Goal: Task Accomplishment & Management: Use online tool/utility

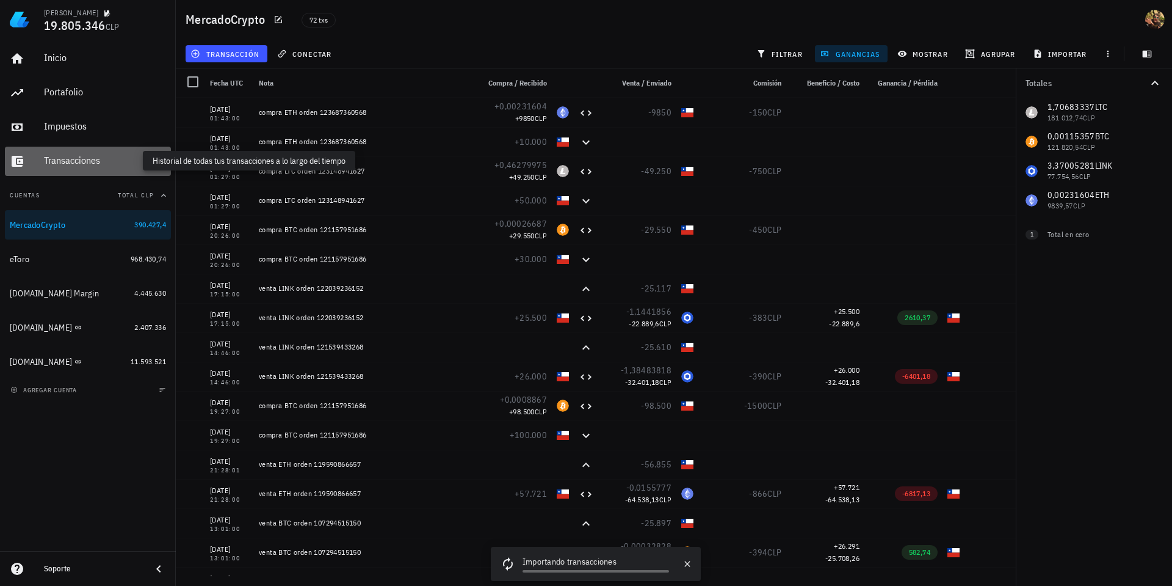
click at [118, 163] on div "Transacciones" at bounding box center [105, 160] width 122 height 12
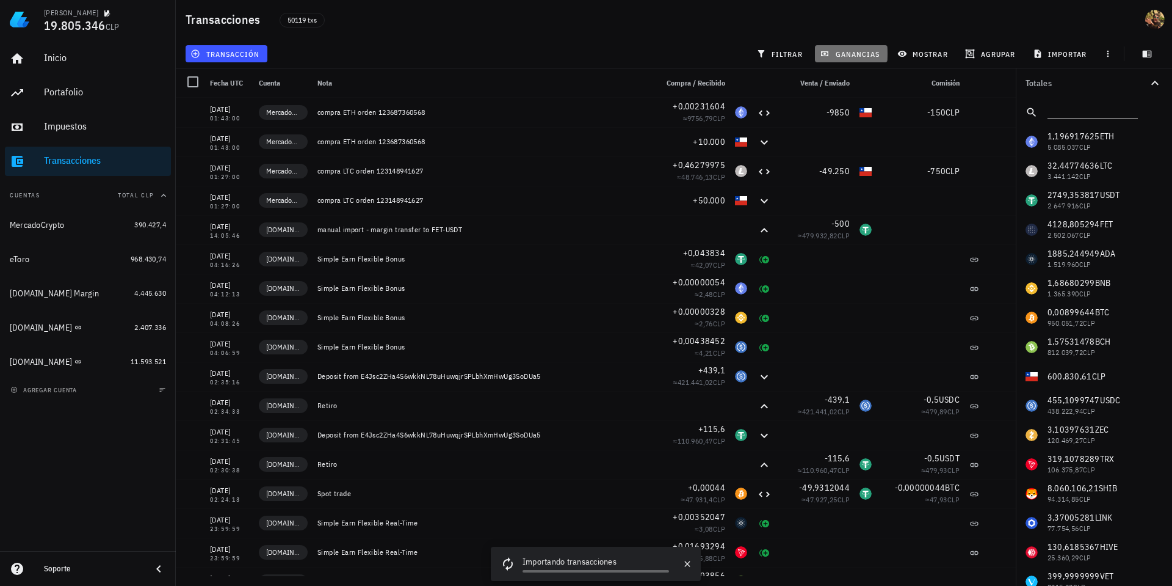
drag, startPoint x: 852, startPoint y: 53, endPoint x: 881, endPoint y: 184, distance: 133.9
click at [852, 52] on span "ganancias" at bounding box center [850, 54] width 57 height 10
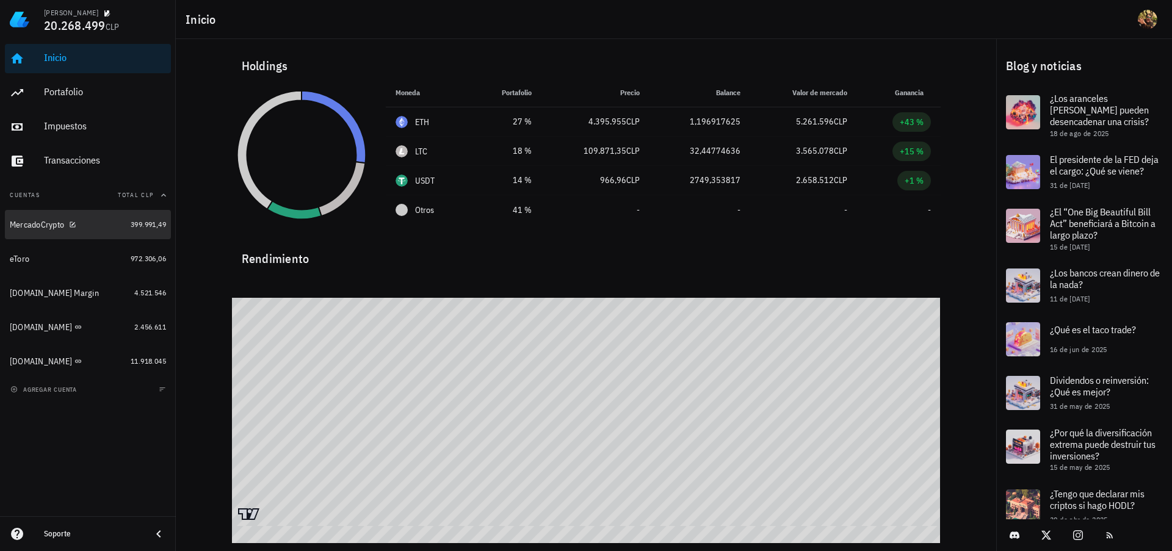
click at [43, 224] on div "MercadoCrypto" at bounding box center [37, 225] width 54 height 10
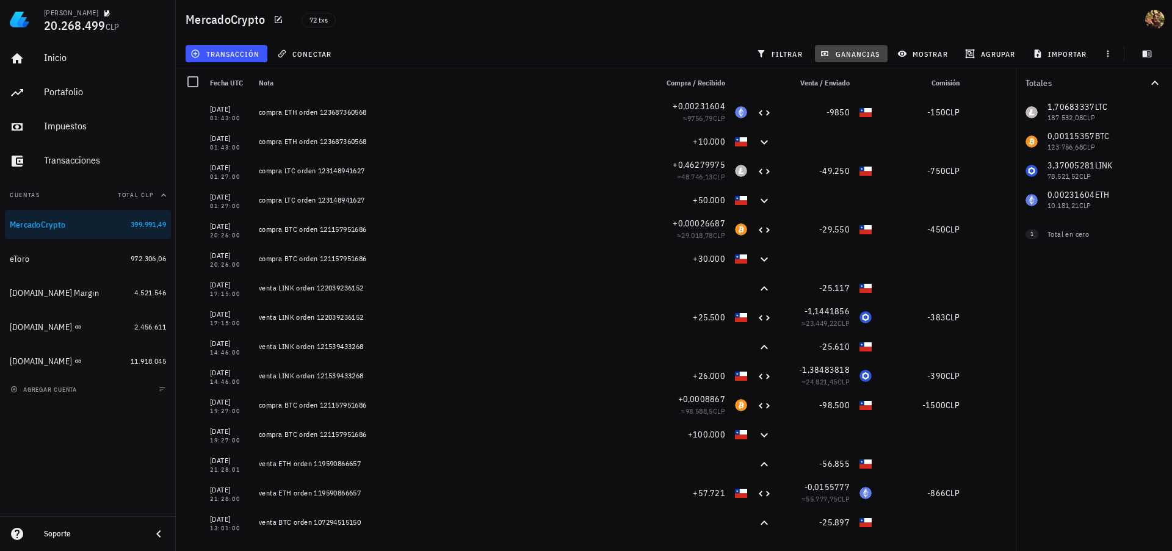
click at [847, 53] on span "ganancias" at bounding box center [850, 54] width 57 height 10
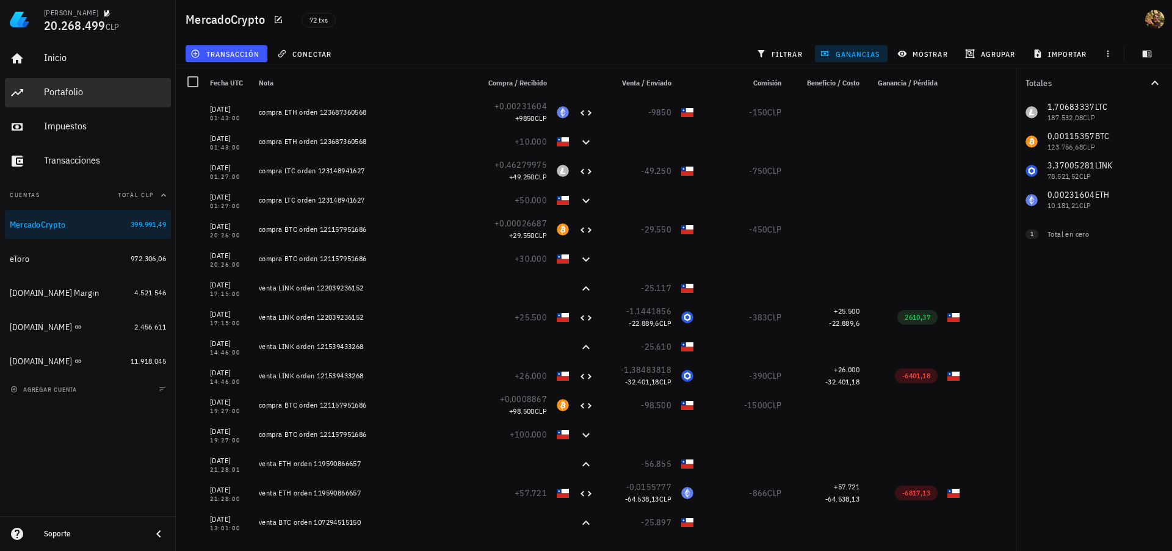
click at [65, 92] on div "Portafolio" at bounding box center [105, 92] width 122 height 12
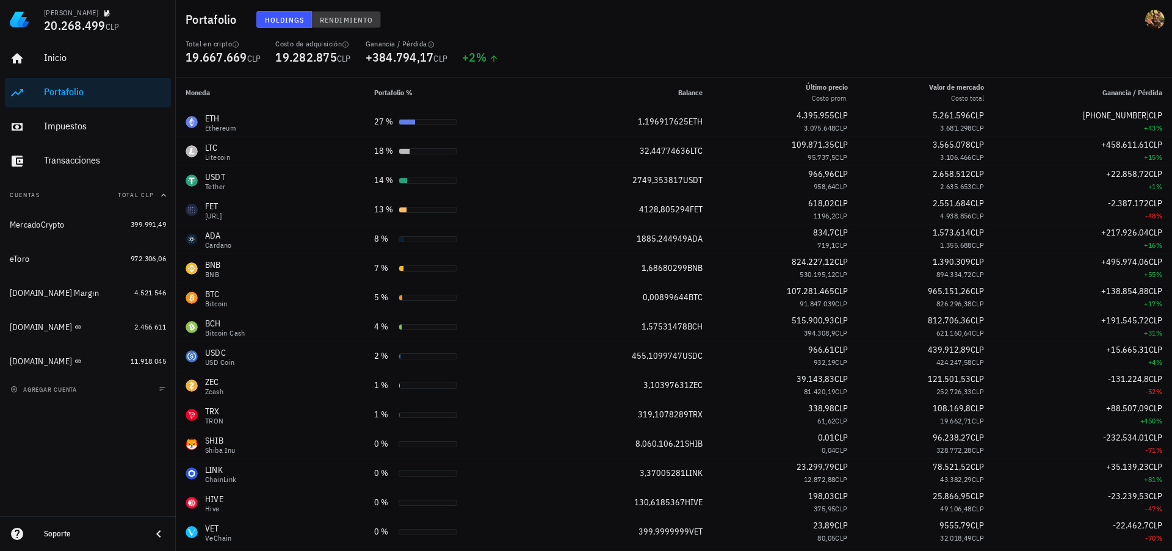
click at [356, 23] on span "Rendimiento" at bounding box center [346, 19] width 54 height 9
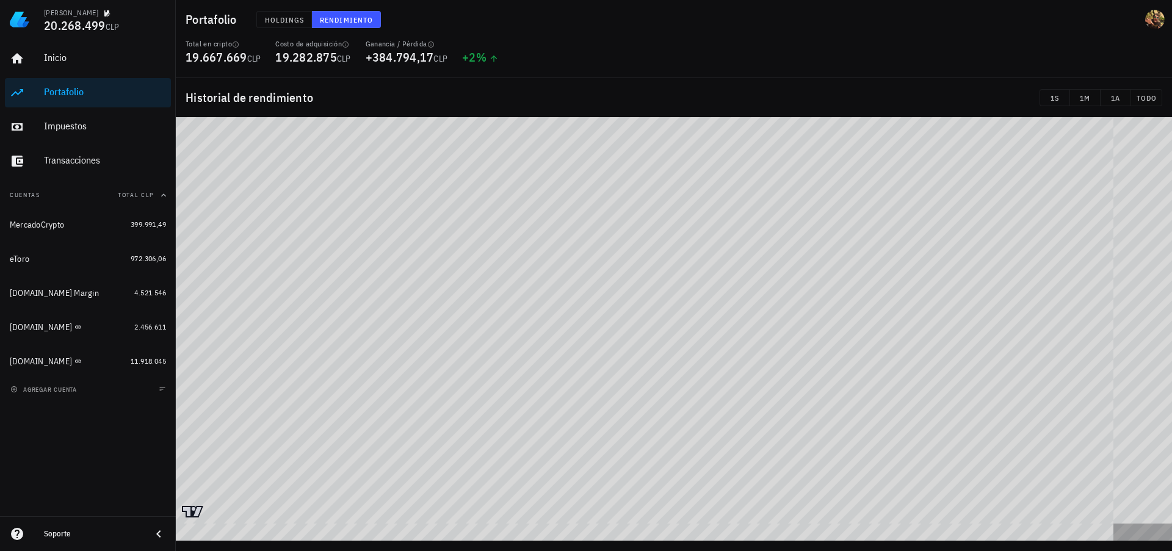
click at [54, 433] on div "Nicolás 20.268.499 CLP Inicio Portafolio Impuestos Transacciones Cuentas Total …" at bounding box center [586, 275] width 1172 height 551
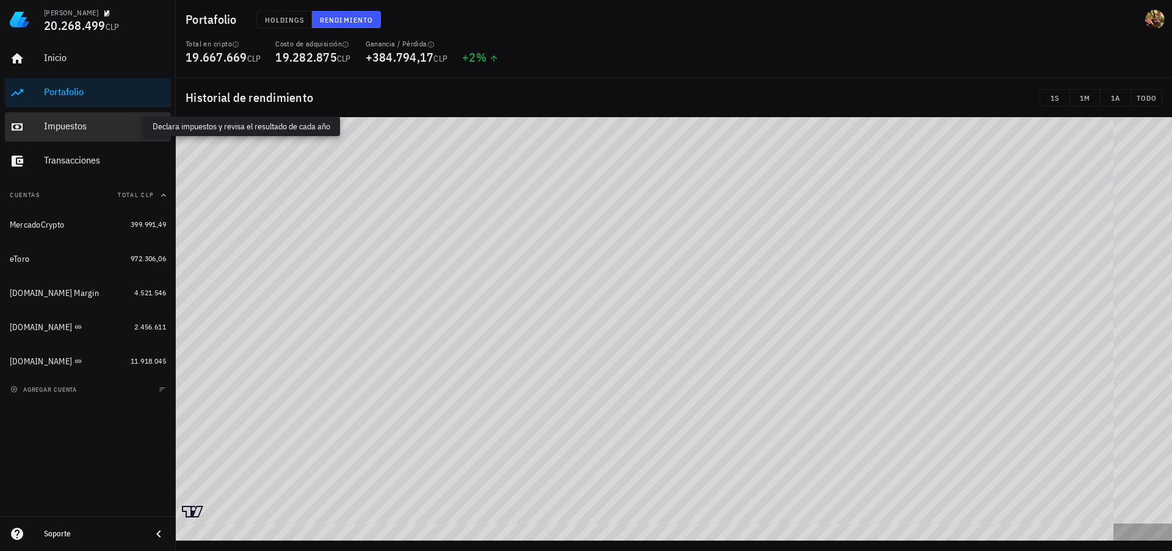
click at [74, 126] on div "Impuestos" at bounding box center [105, 126] width 122 height 12
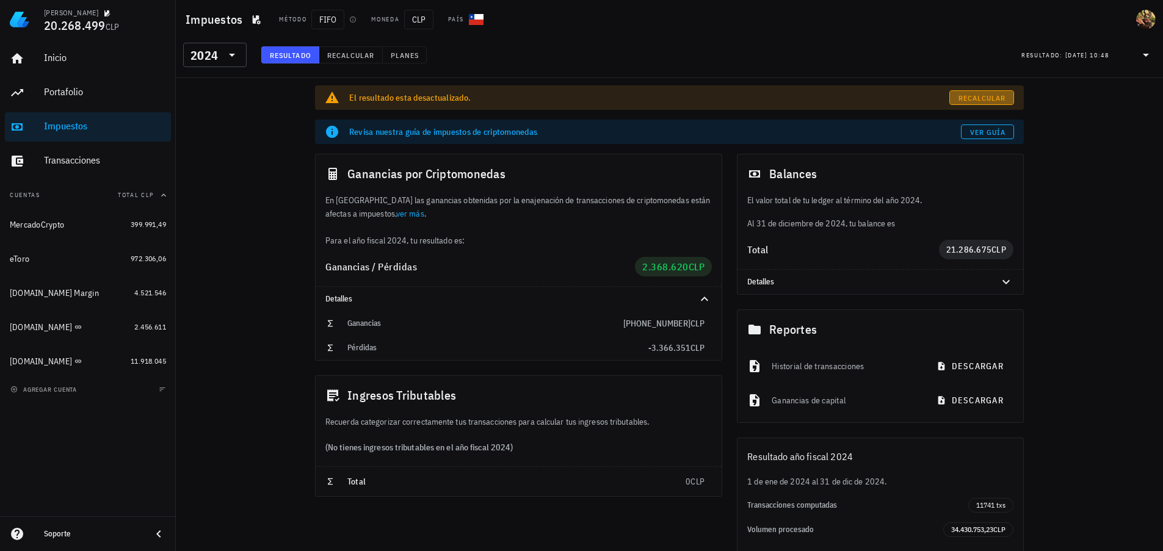
click at [951, 98] on link "Recalcular" at bounding box center [981, 97] width 65 height 15
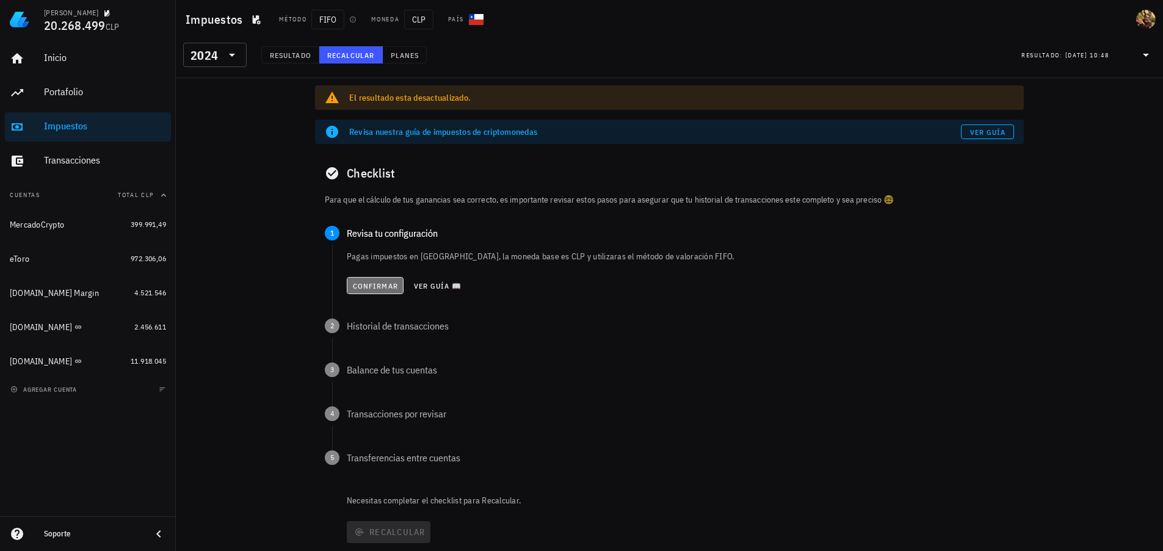
click at [350, 288] on button "Confirmar" at bounding box center [375, 285] width 57 height 17
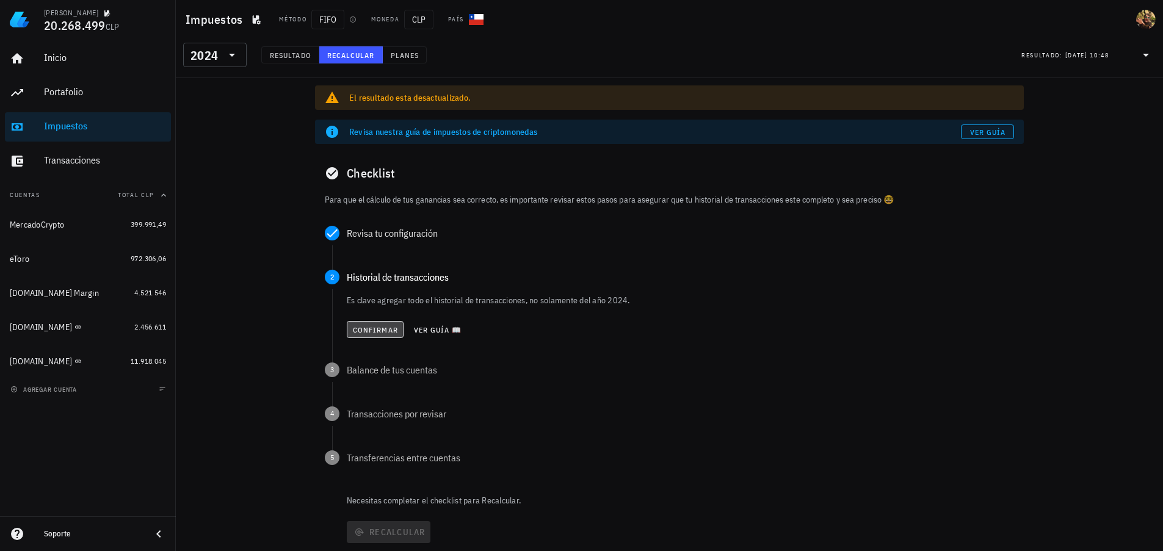
click at [375, 335] on button "Confirmar" at bounding box center [375, 329] width 57 height 17
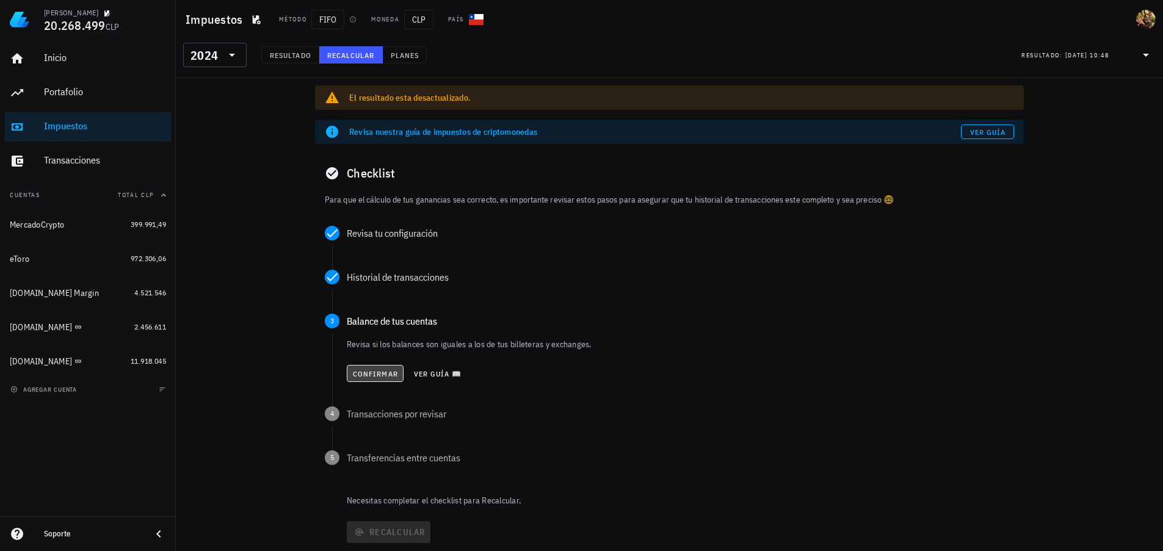
drag, startPoint x: 369, startPoint y: 381, endPoint x: 374, endPoint y: 385, distance: 6.5
click at [369, 380] on button "Confirmar" at bounding box center [375, 373] width 57 height 17
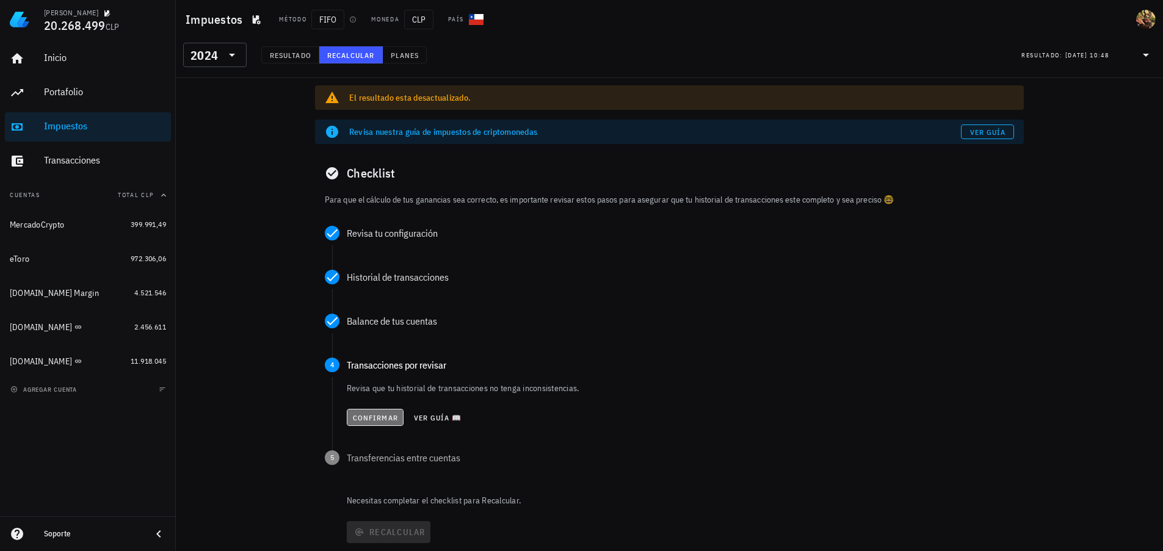
click at [369, 422] on span "Confirmar" at bounding box center [375, 417] width 46 height 9
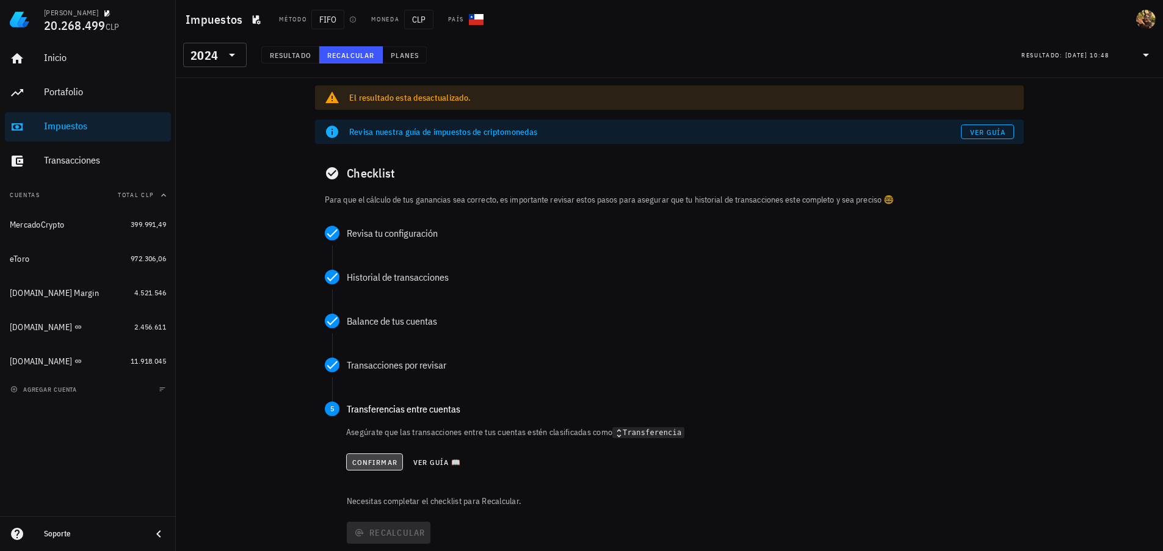
click at [373, 461] on span "Confirmar" at bounding box center [375, 462] width 46 height 9
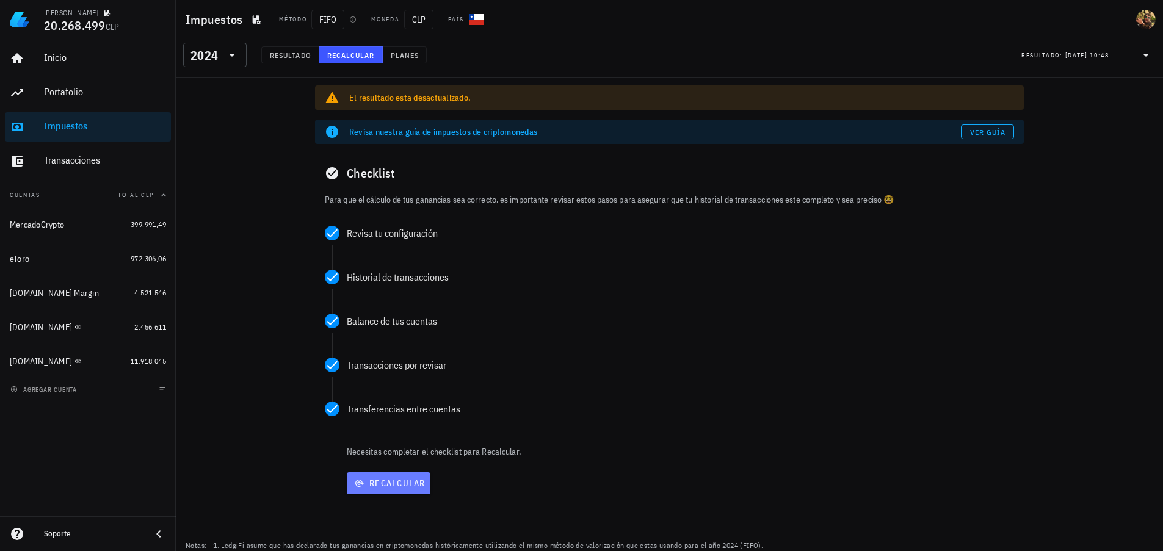
click at [383, 485] on span "Recalcular" at bounding box center [389, 483] width 74 height 11
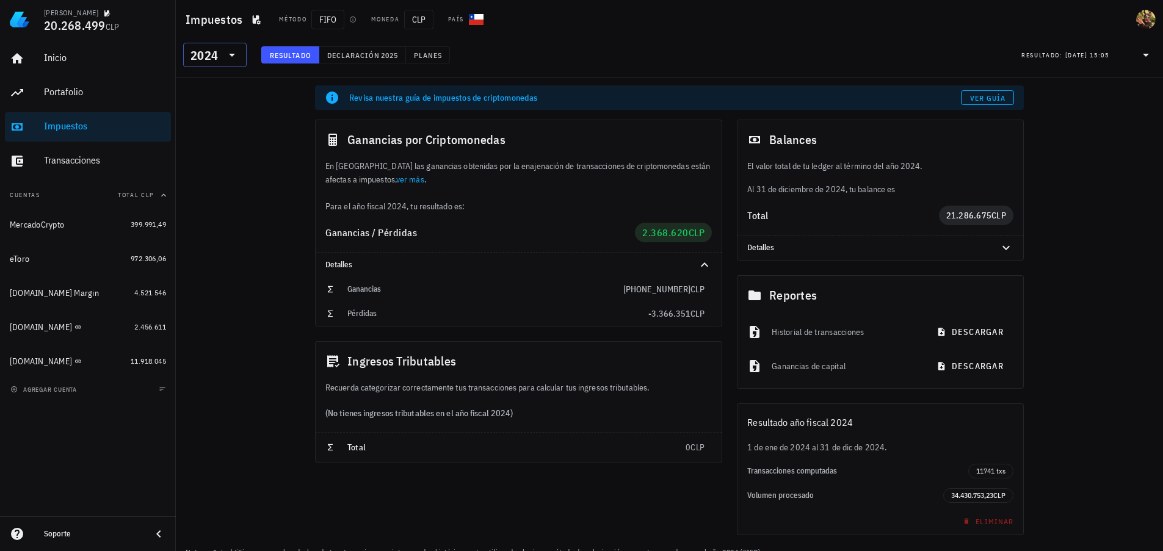
click at [236, 53] on icon at bounding box center [232, 55] width 15 height 15
click at [227, 79] on div "2025" at bounding box center [215, 87] width 44 height 20
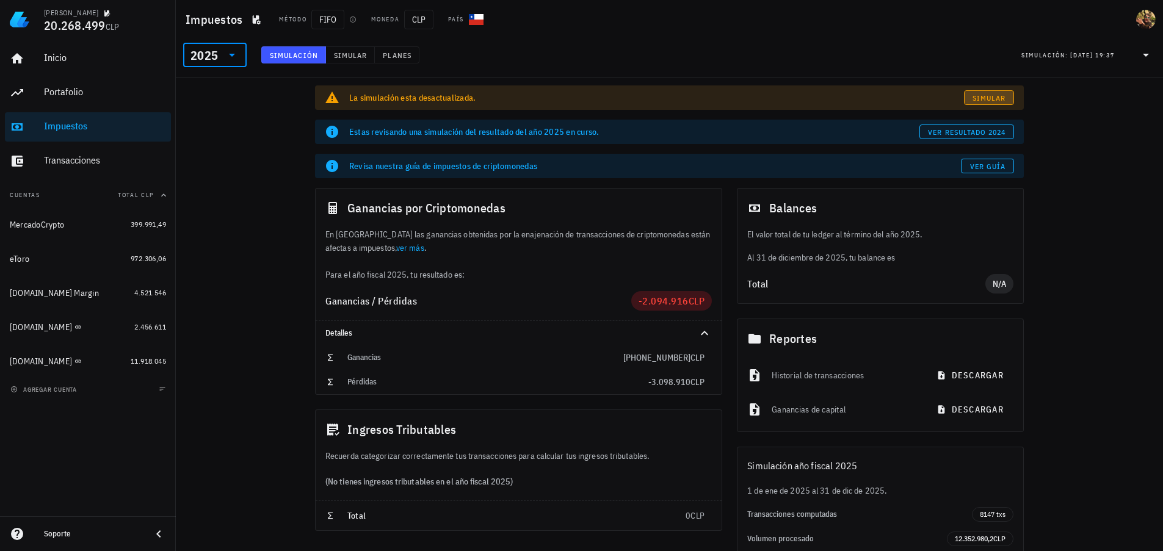
click at [974, 98] on span "Simular" at bounding box center [989, 97] width 34 height 9
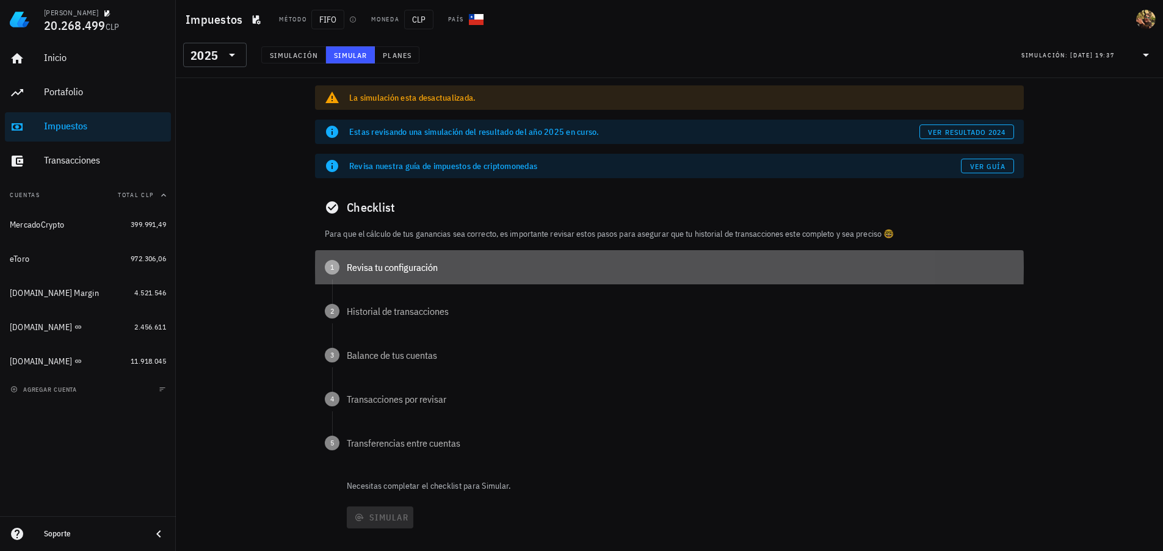
click at [401, 267] on div "Revisa tu configuración" at bounding box center [680, 268] width 667 height 10
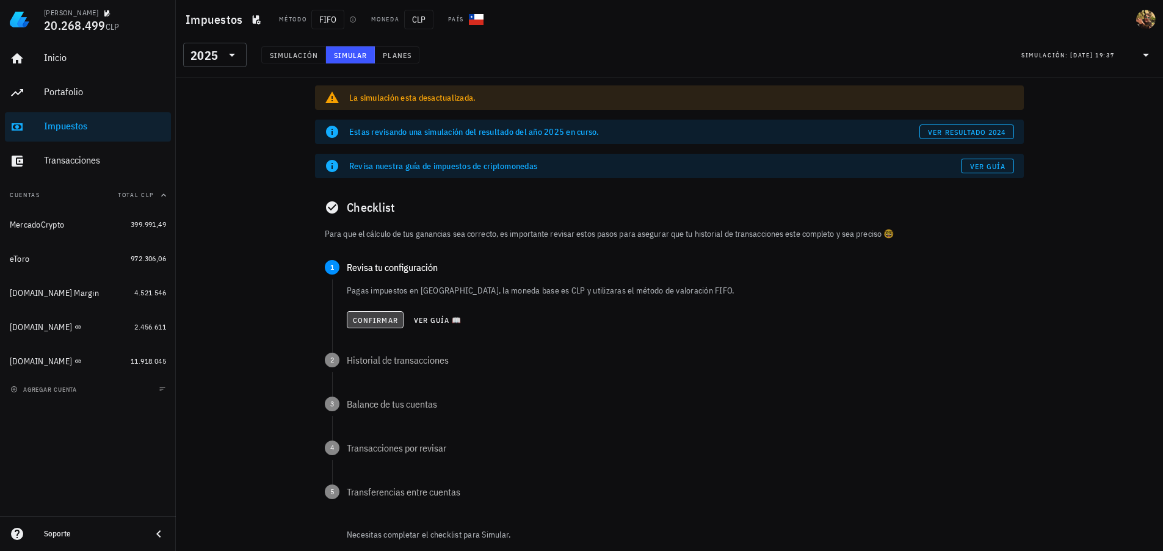
click at [394, 323] on span "Confirmar" at bounding box center [375, 320] width 46 height 9
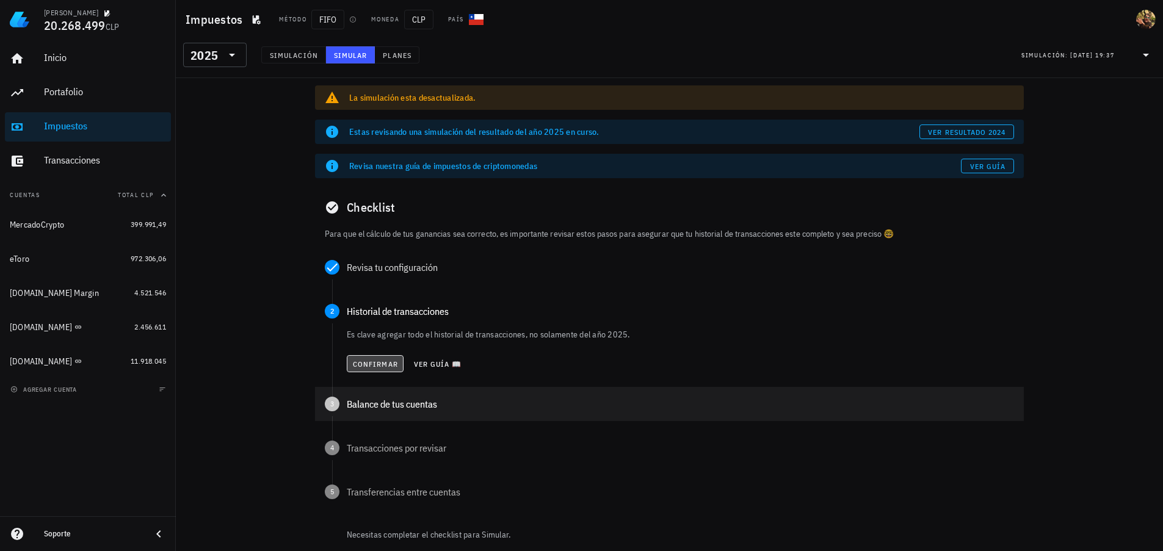
drag, startPoint x: 375, startPoint y: 368, endPoint x: 380, endPoint y: 374, distance: 7.5
click at [375, 368] on span "Confirmar" at bounding box center [375, 364] width 46 height 9
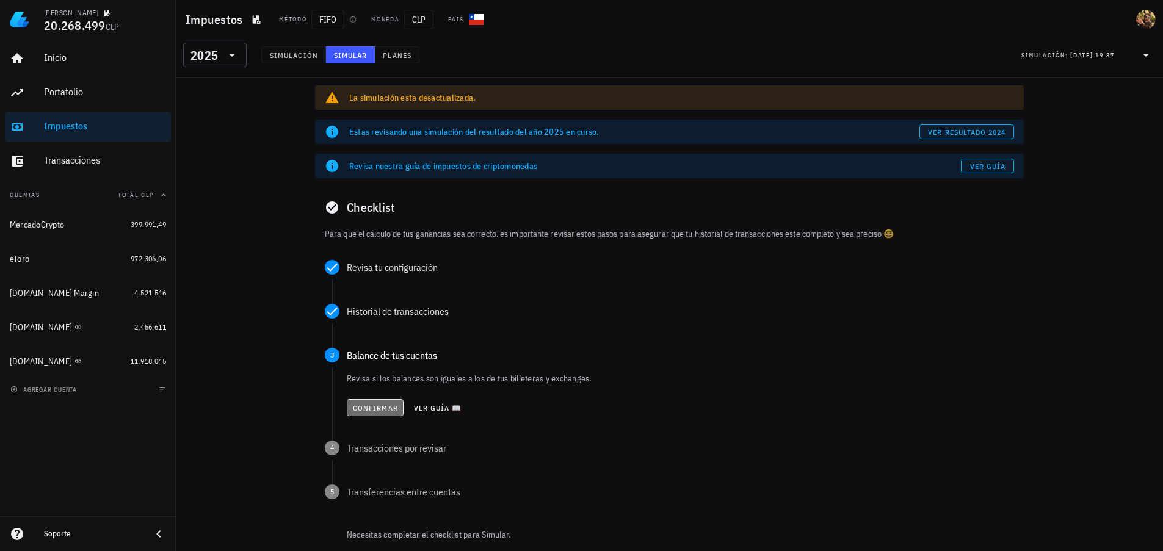
click at [373, 404] on span "Confirmar" at bounding box center [375, 408] width 46 height 9
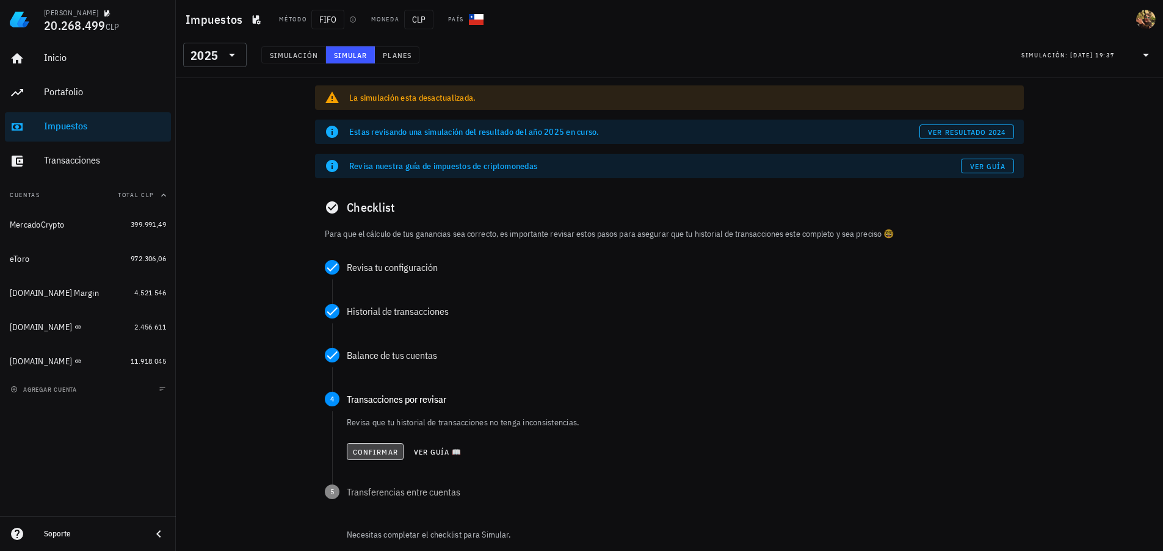
click at [374, 451] on span "Confirmar" at bounding box center [375, 452] width 46 height 9
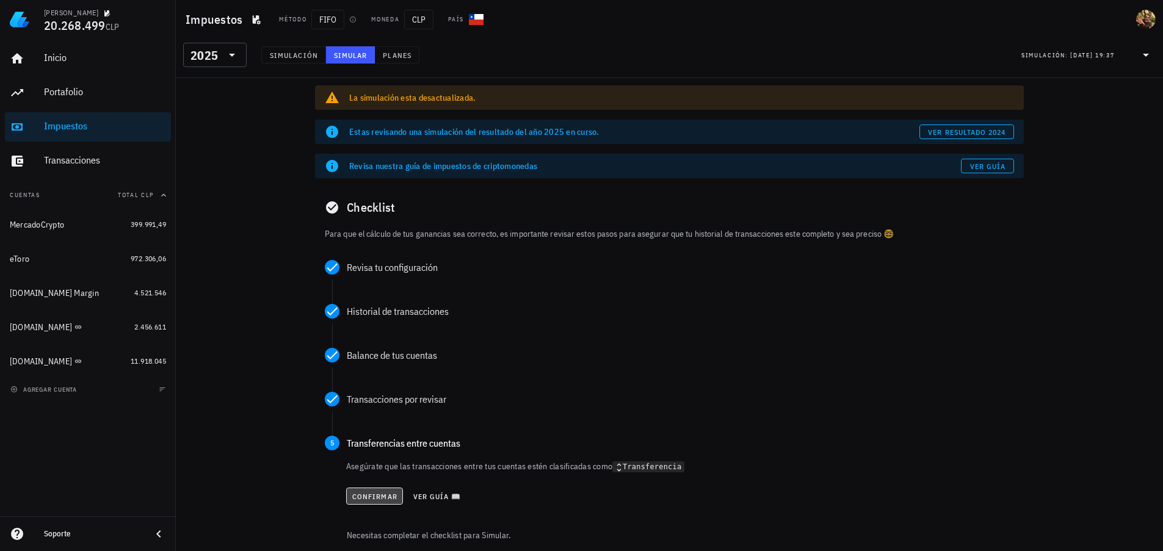
click at [372, 496] on span "Confirmar" at bounding box center [375, 496] width 46 height 9
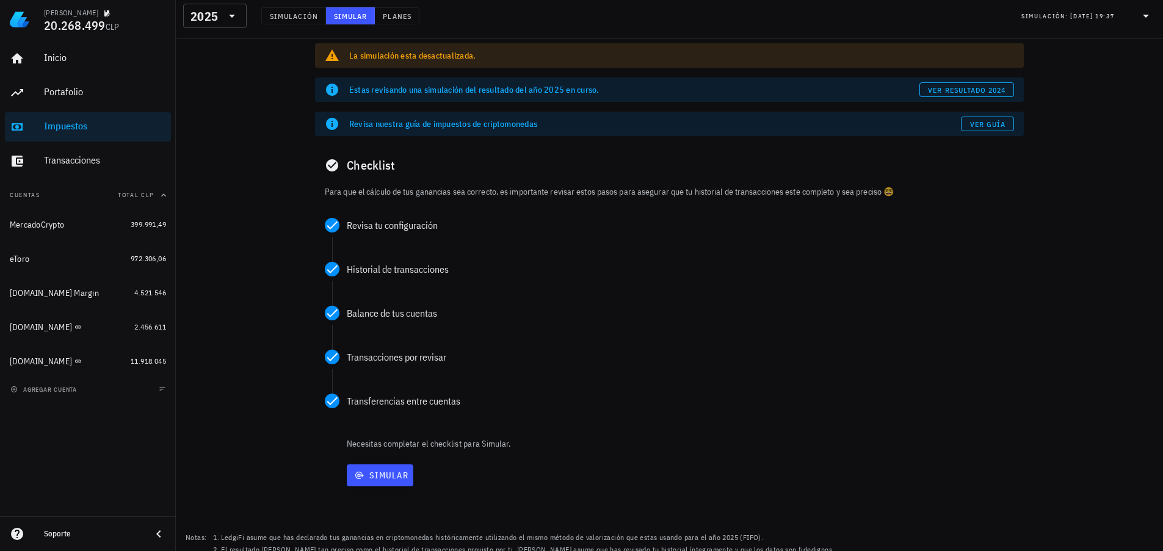
scroll to position [63, 0]
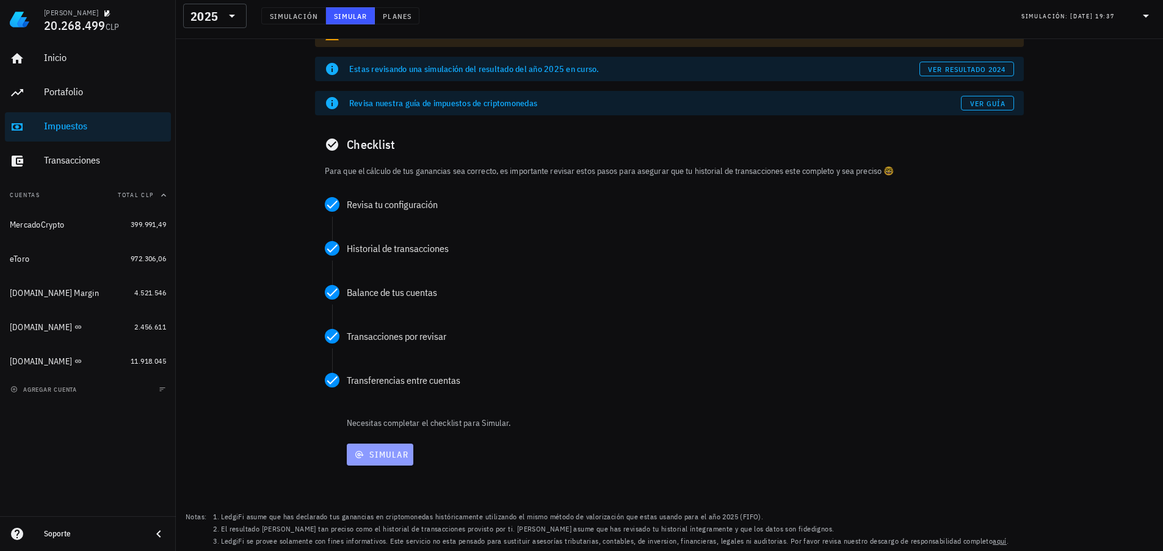
click at [400, 451] on span "Simular" at bounding box center [380, 454] width 57 height 11
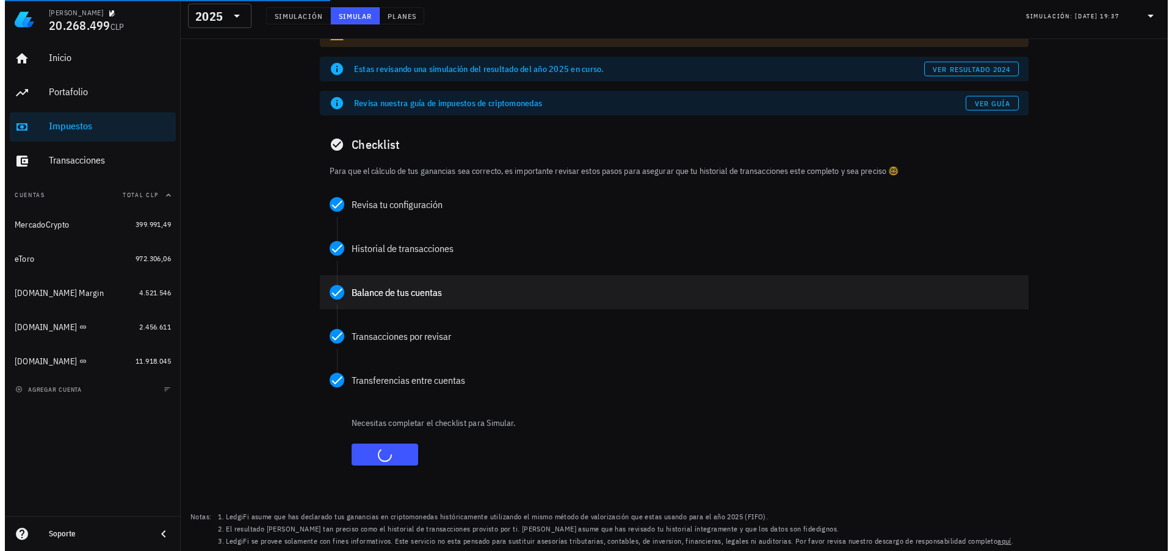
scroll to position [0, 0]
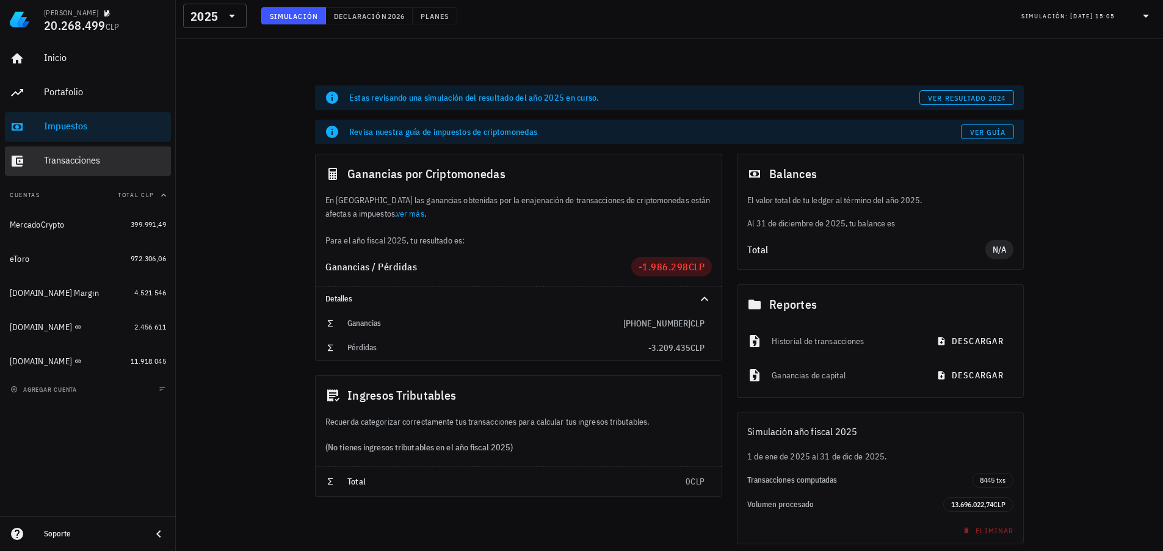
click at [74, 155] on div "Transacciones" at bounding box center [105, 160] width 122 height 12
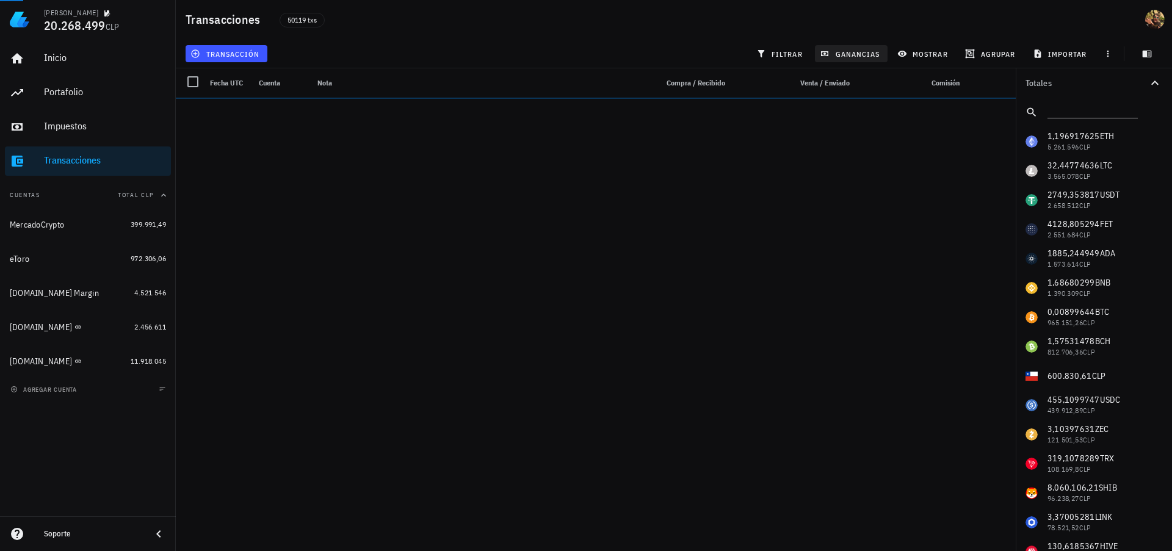
click at [860, 51] on span "ganancias" at bounding box center [850, 54] width 57 height 10
